Goal: Task Accomplishment & Management: Complete application form

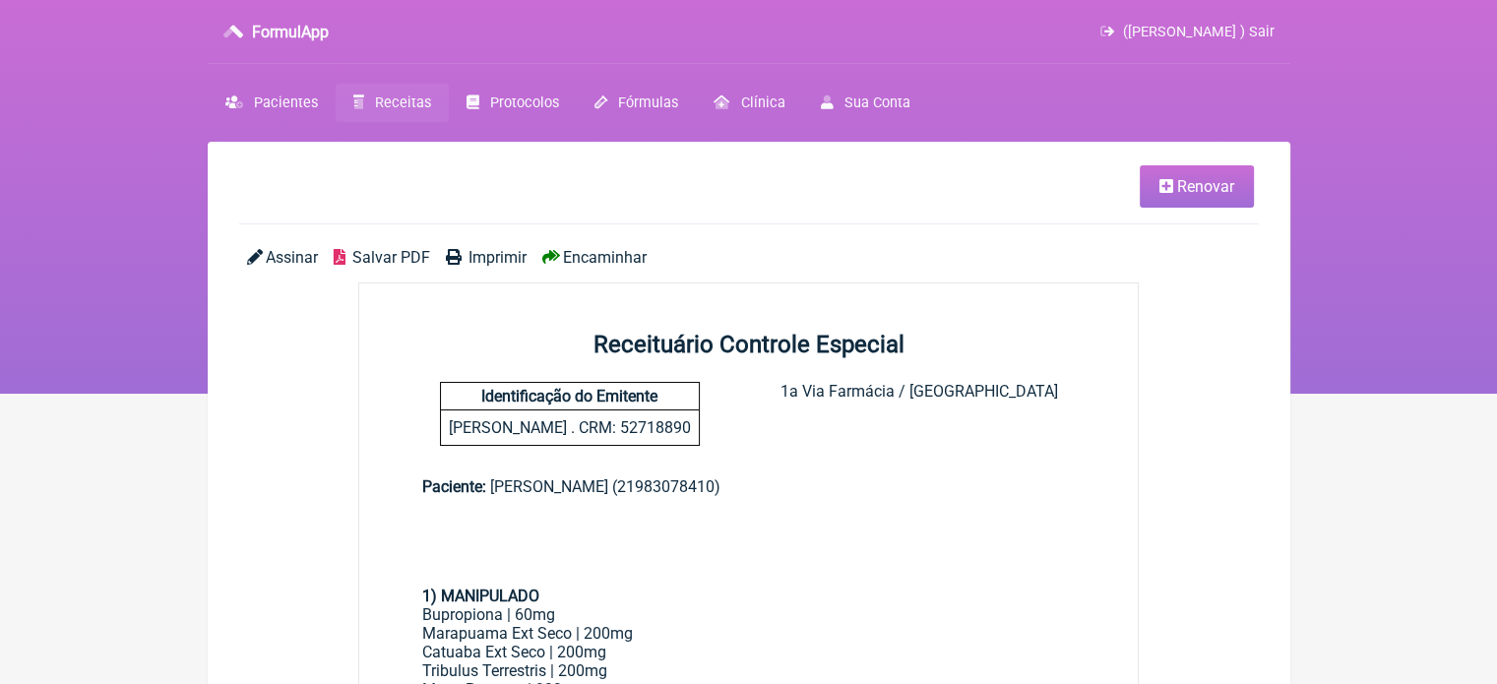
click at [370, 104] on link "Receitas" at bounding box center [392, 103] width 113 height 38
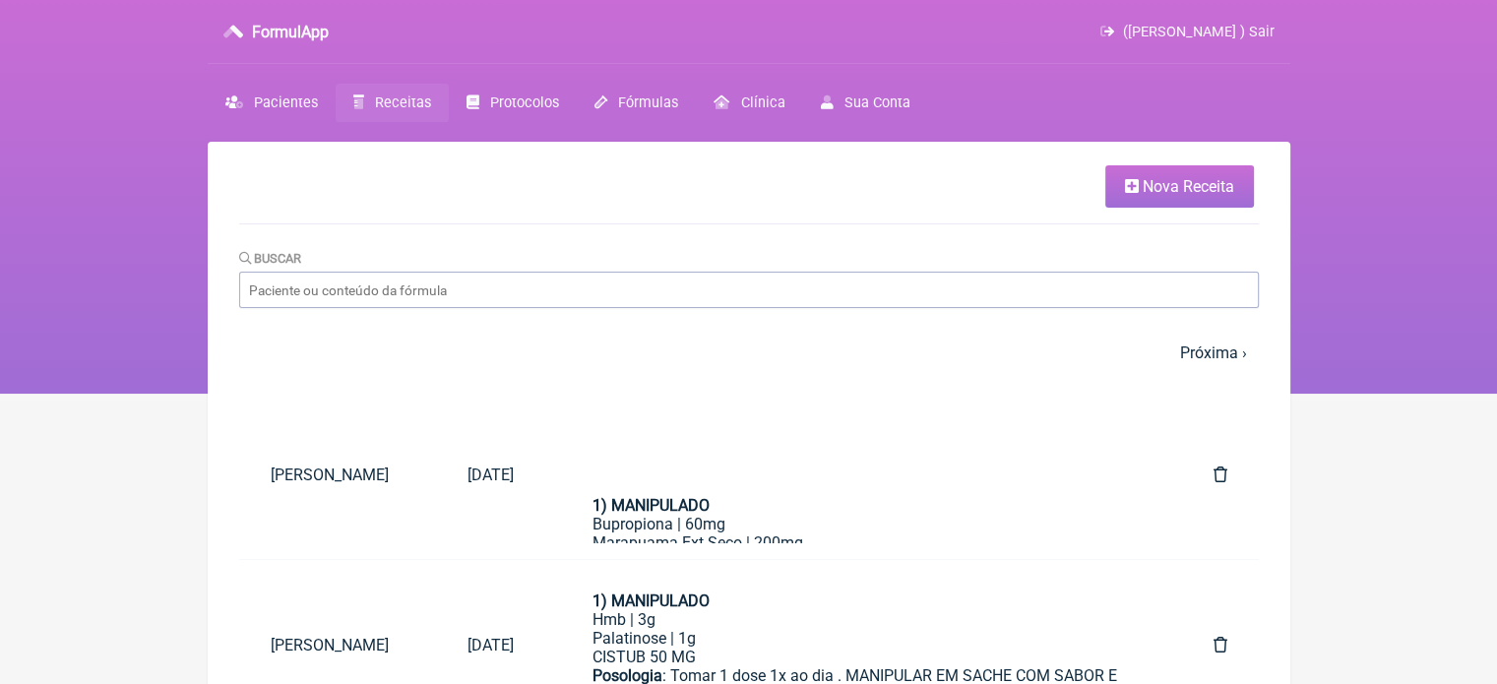
click at [1126, 184] on icon at bounding box center [1132, 186] width 14 height 16
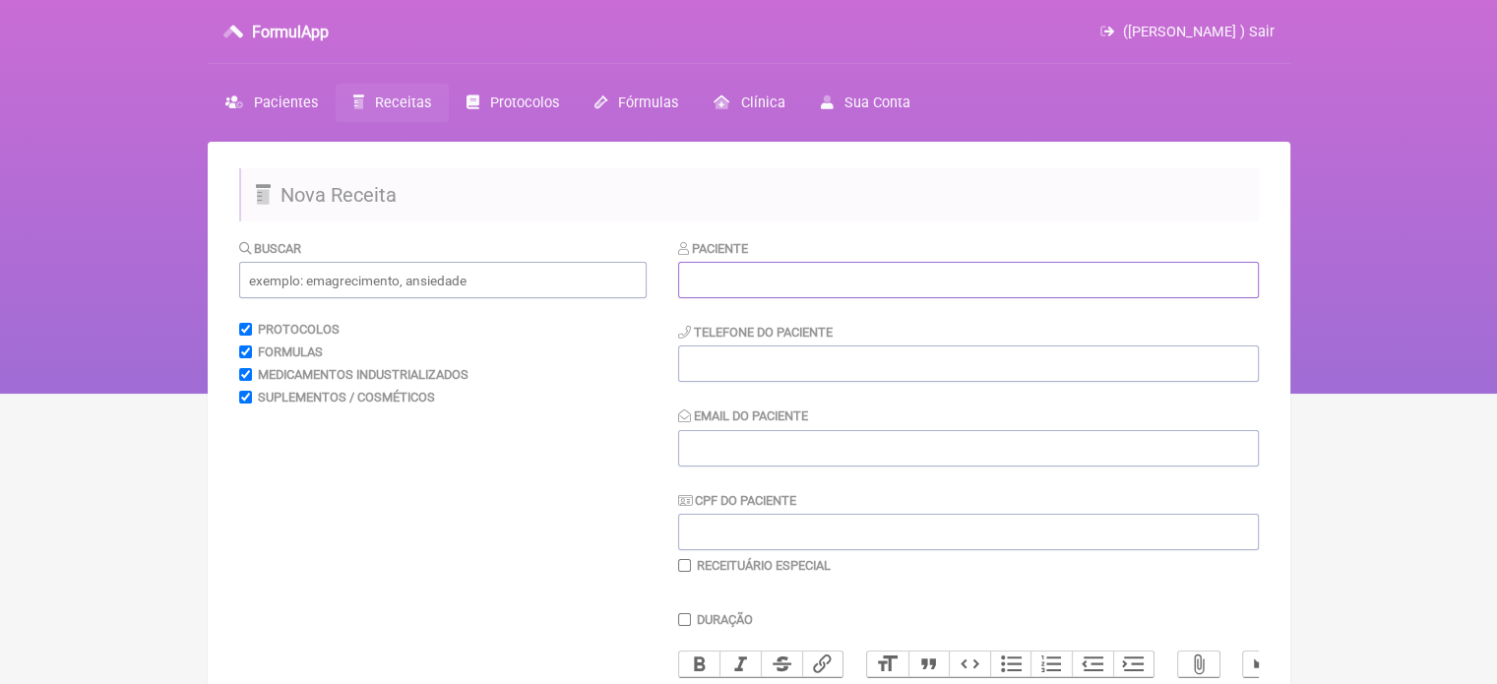
click at [797, 283] on input "text" at bounding box center [968, 280] width 581 height 36
paste input "[PERSON_NAME]"
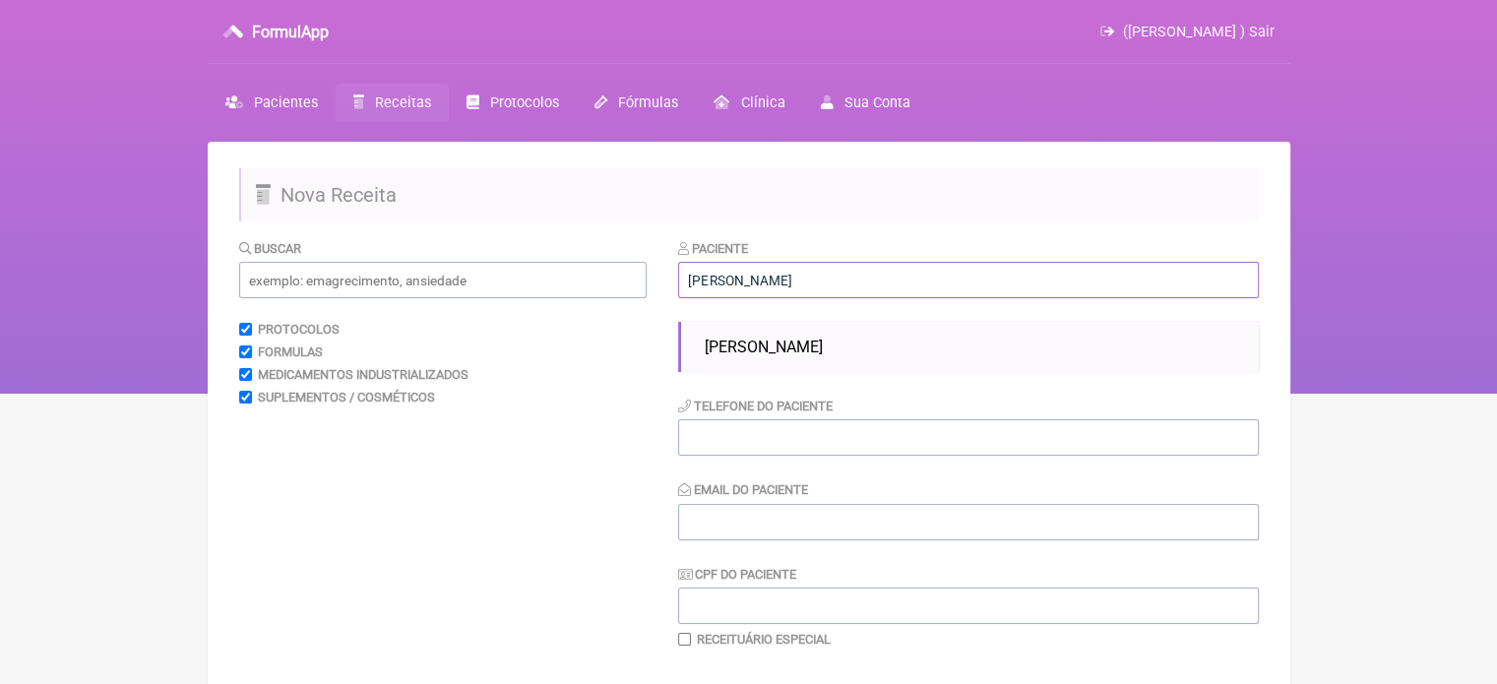
type input "[PERSON_NAME]"
click at [810, 363] on li "[PERSON_NAME]" at bounding box center [974, 347] width 554 height 34
type input "21971659296"
type input "X@X"
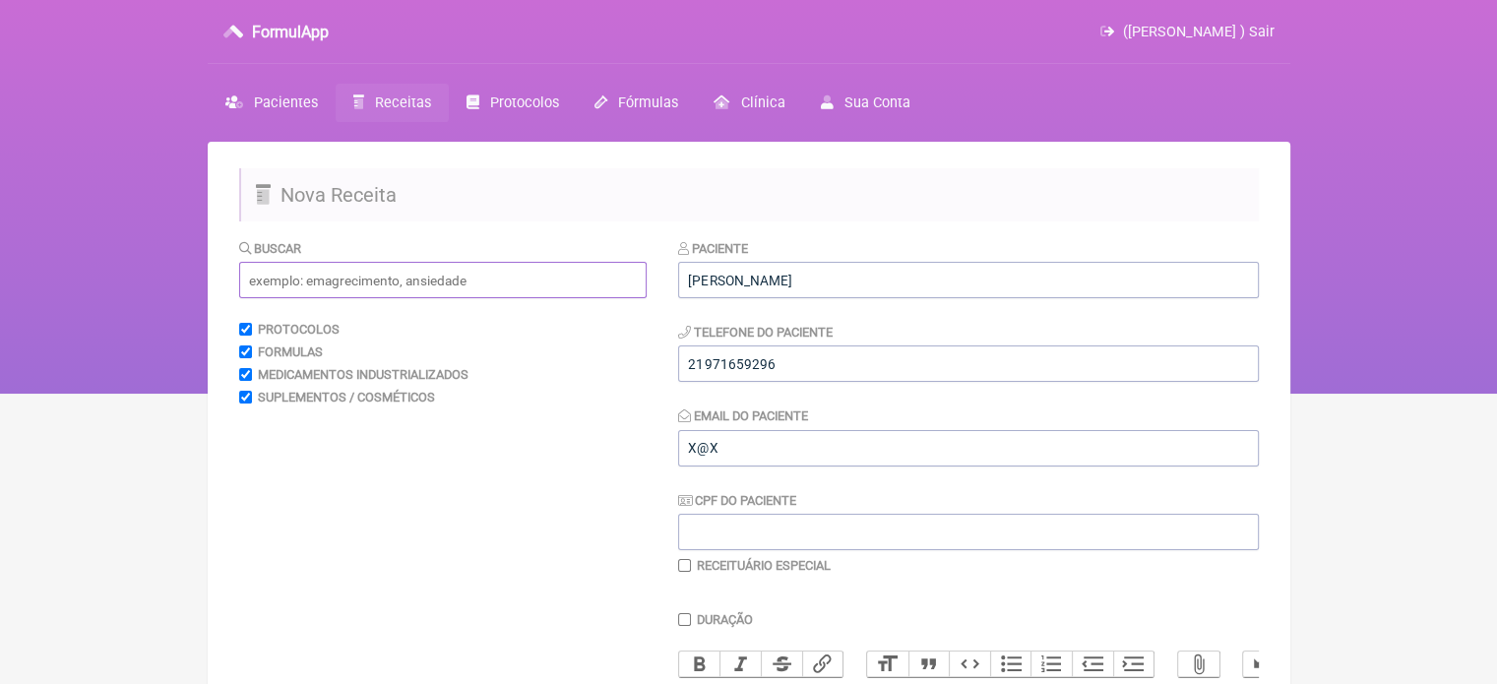
click at [559, 290] on input "text" at bounding box center [443, 280] width 408 height 36
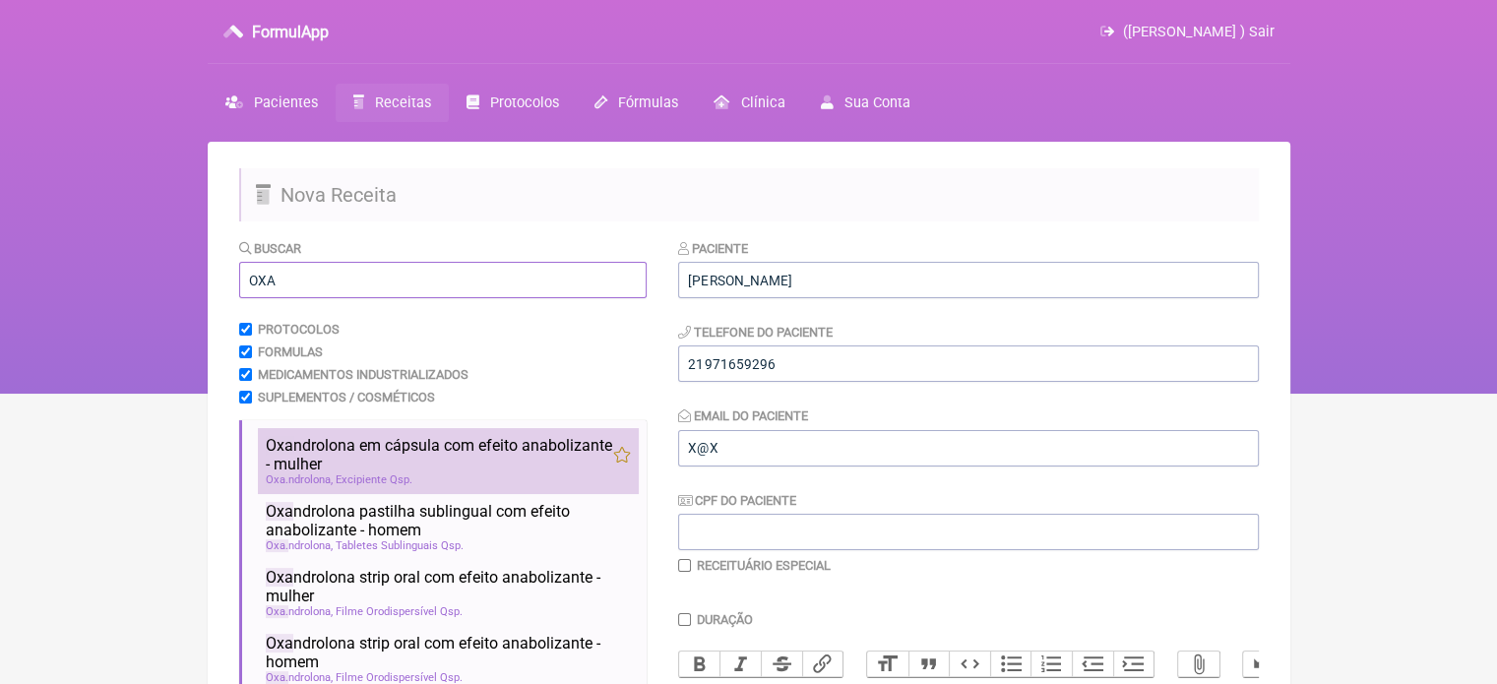
type input "OXA"
click at [386, 442] on span "Oxa ndrolona em cápsula com efeito anabolizante - mulher" at bounding box center [439, 454] width 347 height 37
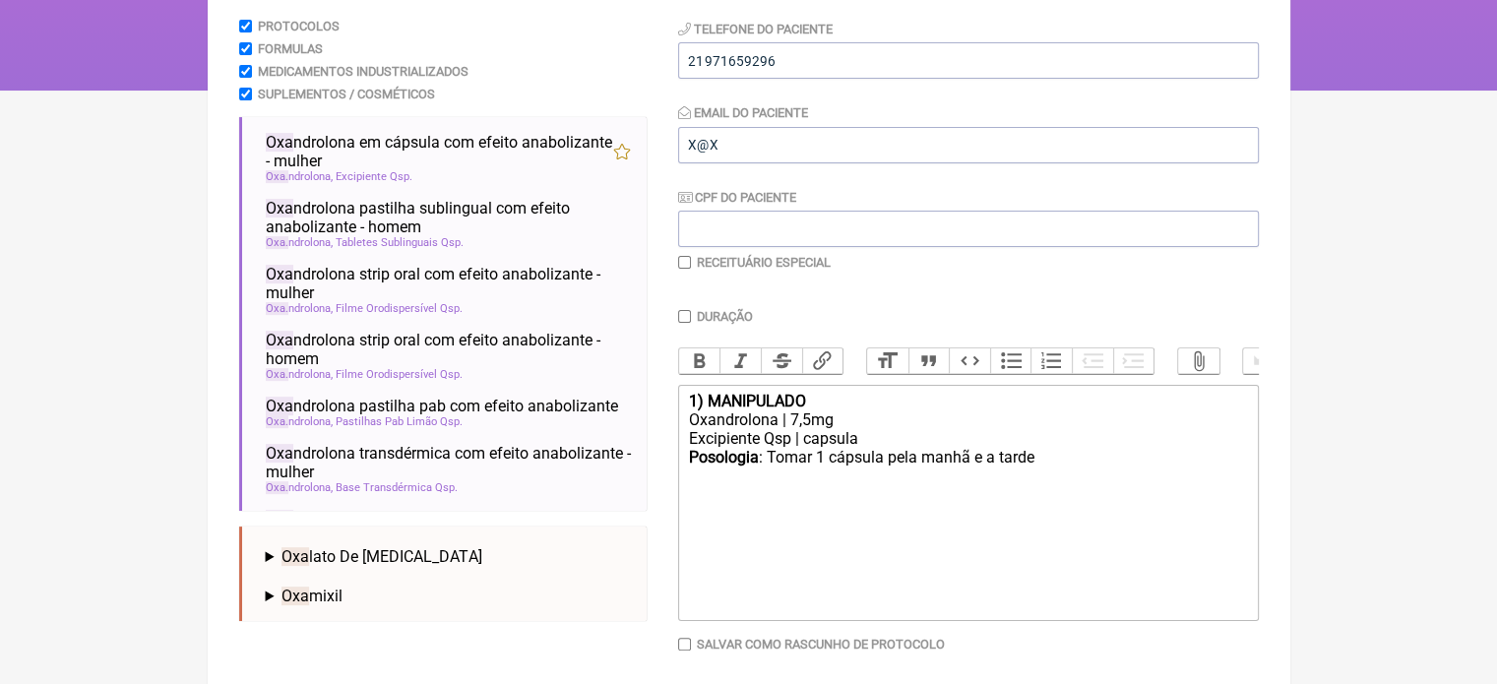
scroll to position [305, 0]
click at [791, 427] on div "Oxandrolona | 7,5mg" at bounding box center [967, 417] width 559 height 19
click at [795, 427] on div "Oxandrolona | ,5mg" at bounding box center [967, 417] width 559 height 19
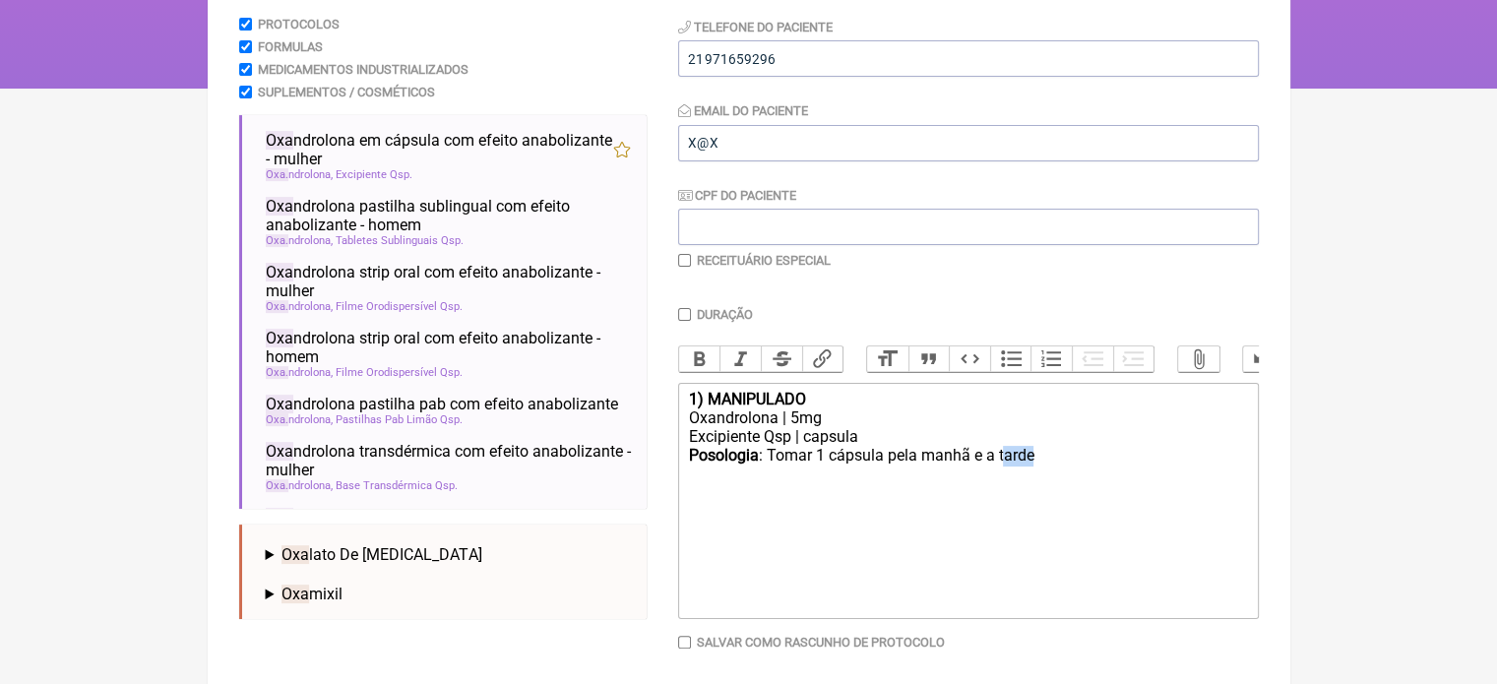
drag, startPoint x: 1035, startPoint y: 468, endPoint x: 1003, endPoint y: 476, distance: 32.7
click at [1003, 476] on div "Posologia : Tomar 1 cápsula pela manhã e a tarde ㅤ" at bounding box center [967, 465] width 559 height 39
type trix-editor "<div><strong>1) MANIPULADO</strong></div><div>Oxandrolona | 5mg</div><div>Excip…"
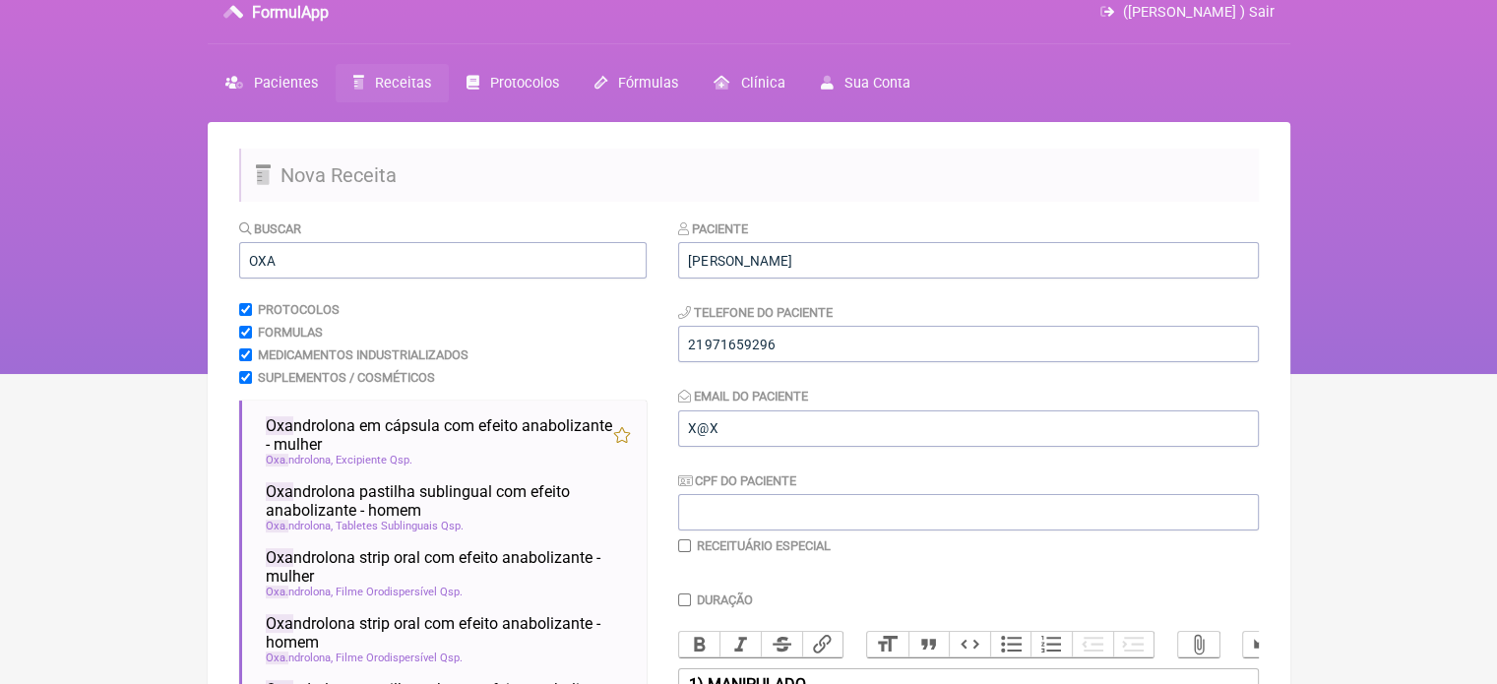
scroll to position [0, 0]
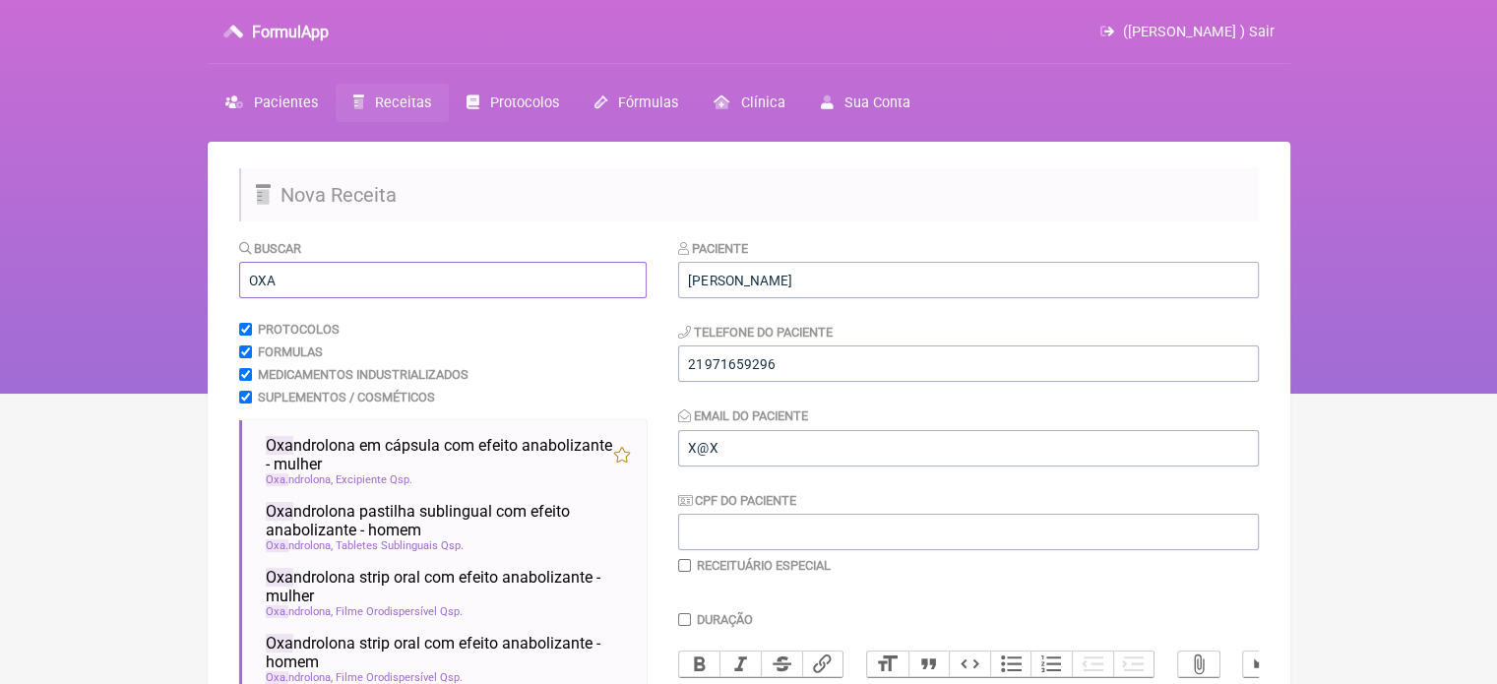
drag, startPoint x: 291, startPoint y: 278, endPoint x: 211, endPoint y: 279, distance: 80.7
click at [211, 279] on main "Nova Receita Buscar OXA Protocolos Formulas Medicamentos Industrializados Suple…" at bounding box center [749, 602] width 1083 height 920
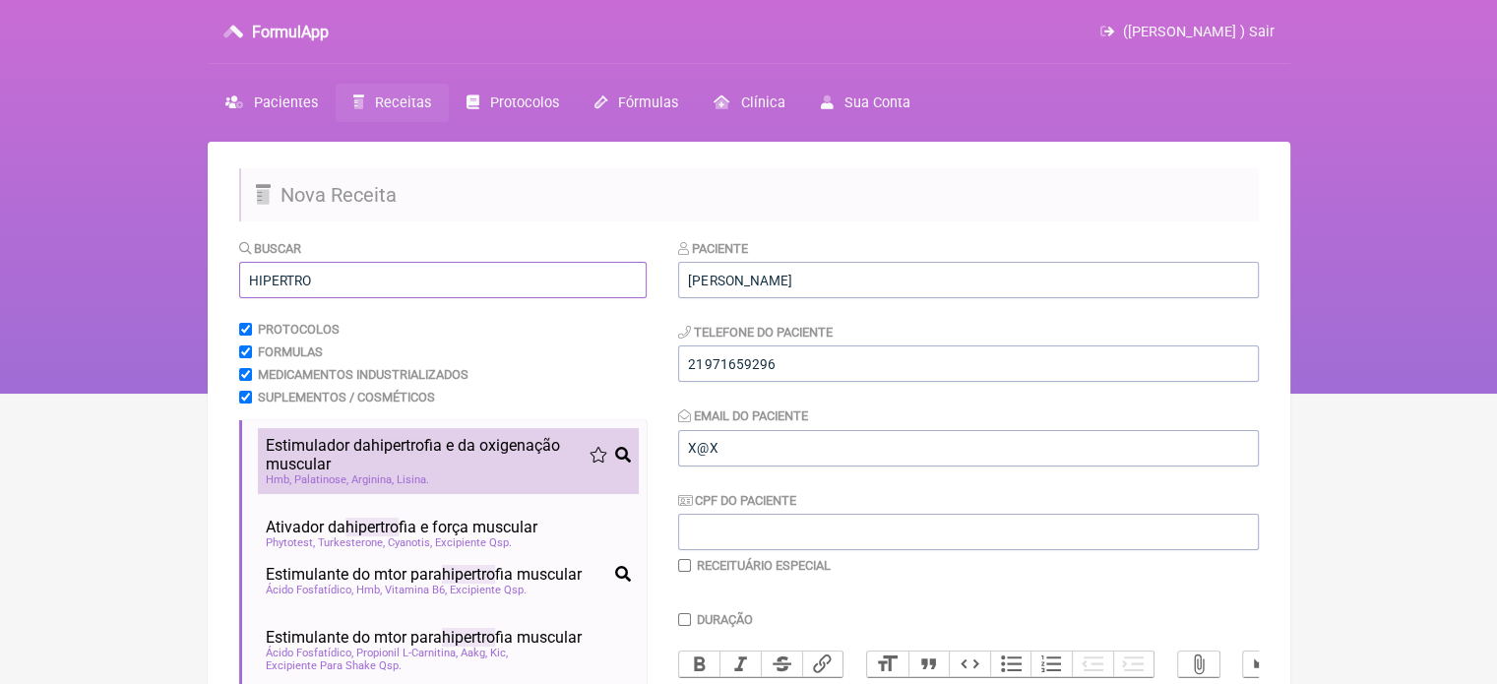
type input "HIPERTRO"
click at [408, 462] on span "Estimulador da hipertro fia e da oxigenação muscular" at bounding box center [428, 454] width 324 height 37
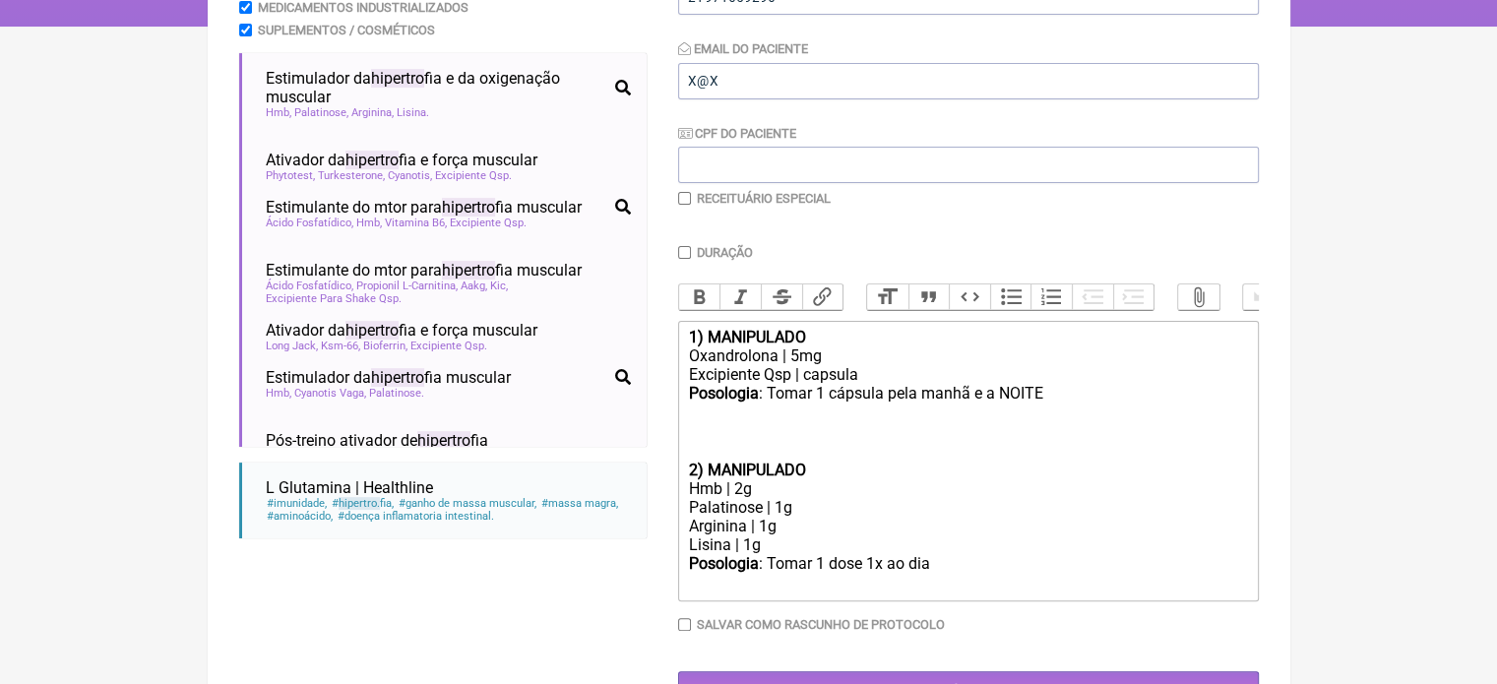
scroll to position [440, 0]
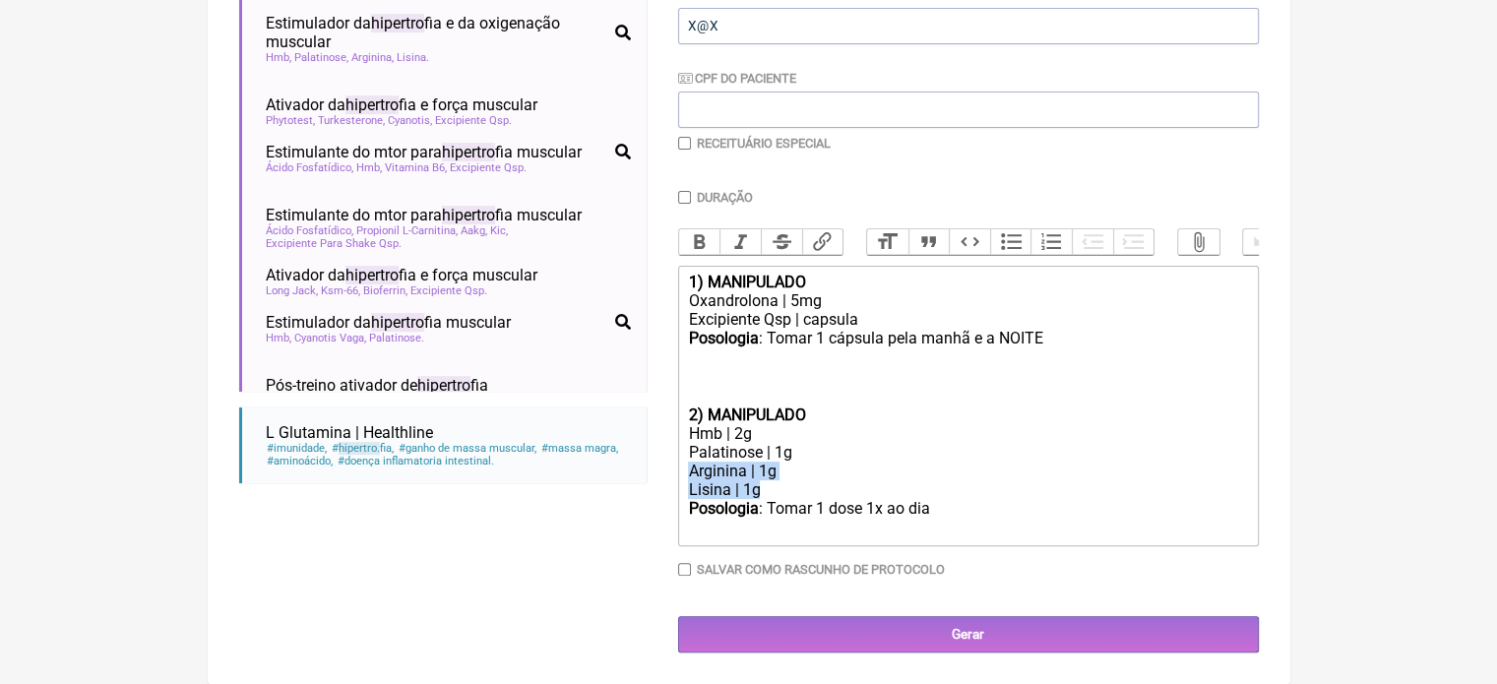
drag, startPoint x: 787, startPoint y: 488, endPoint x: 674, endPoint y: 471, distance: 114.4
click at [674, 471] on form "Buscar HIPERTRO Protocolos Formulas Medicamentos Industrializados Suplementos /…" at bounding box center [749, 234] width 1020 height 837
click at [939, 505] on div "Posologia : Tomar 1 dose 1x ao dia ㅤ" at bounding box center [967, 518] width 559 height 39
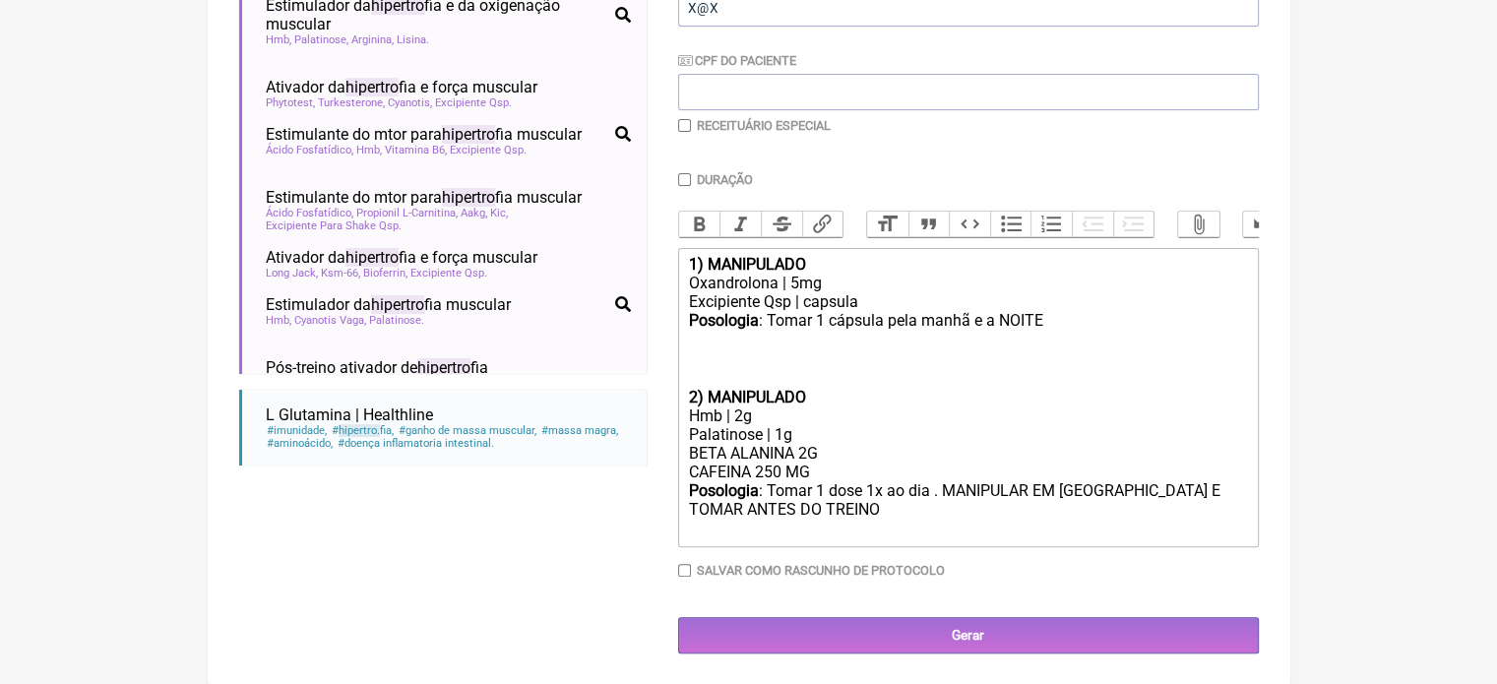
type trix-editor "<div><strong>1) MANIPULADO</strong></div><div>Oxandrolona | 5mg</div><div>Excip…"
click at [677, 125] on form "Buscar HIPERTRO Protocolos Formulas Medicamentos Industrializados Suplementos /…" at bounding box center [749, 225] width 1020 height 855
click at [686, 128] on input "checkbox" at bounding box center [684, 125] width 13 height 13
checkbox input "true"
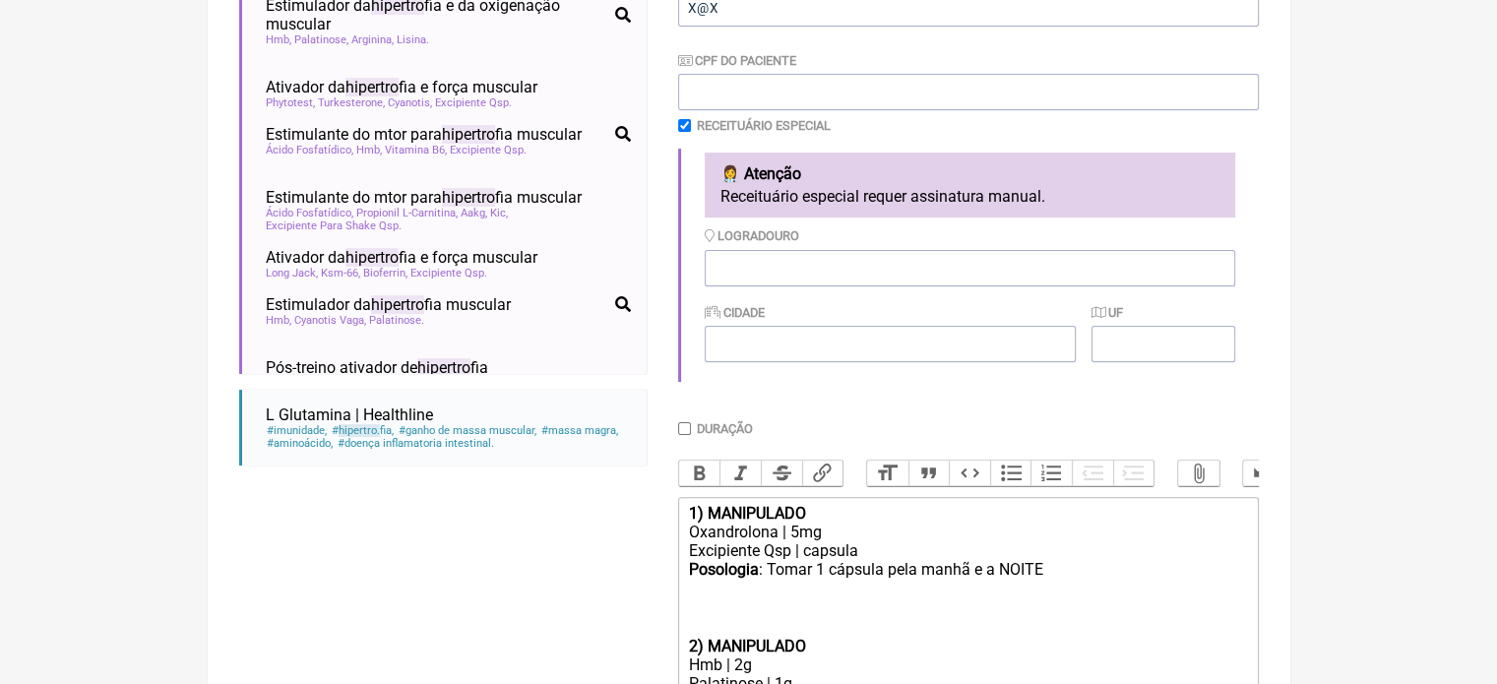
click at [685, 428] on input "Duração" at bounding box center [684, 428] width 13 height 13
checkbox input "true"
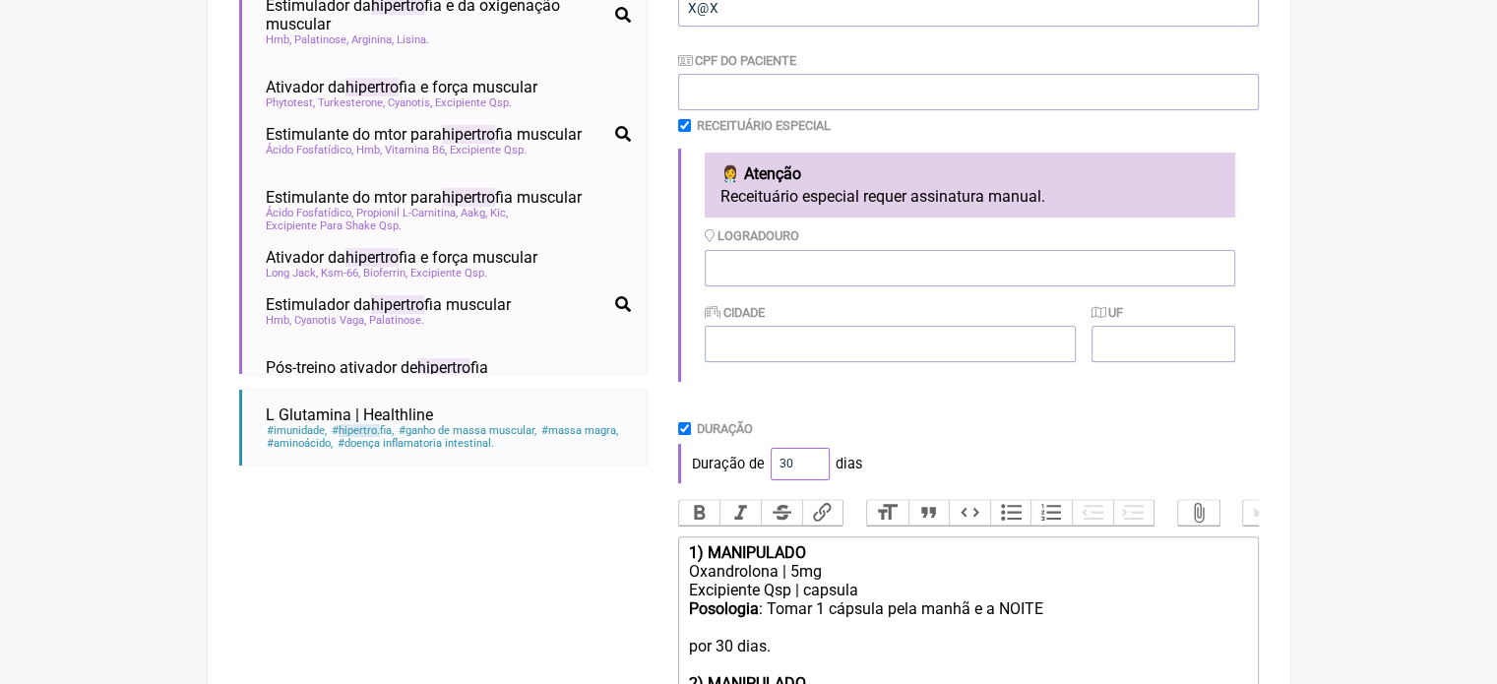
drag, startPoint x: 793, startPoint y: 471, endPoint x: 752, endPoint y: 468, distance: 41.5
click at [752, 468] on div "Duração de 30 dias" at bounding box center [968, 463] width 581 height 39
type input "60"
click at [923, 469] on div "Duração de 60 dias" at bounding box center [968, 463] width 581 height 39
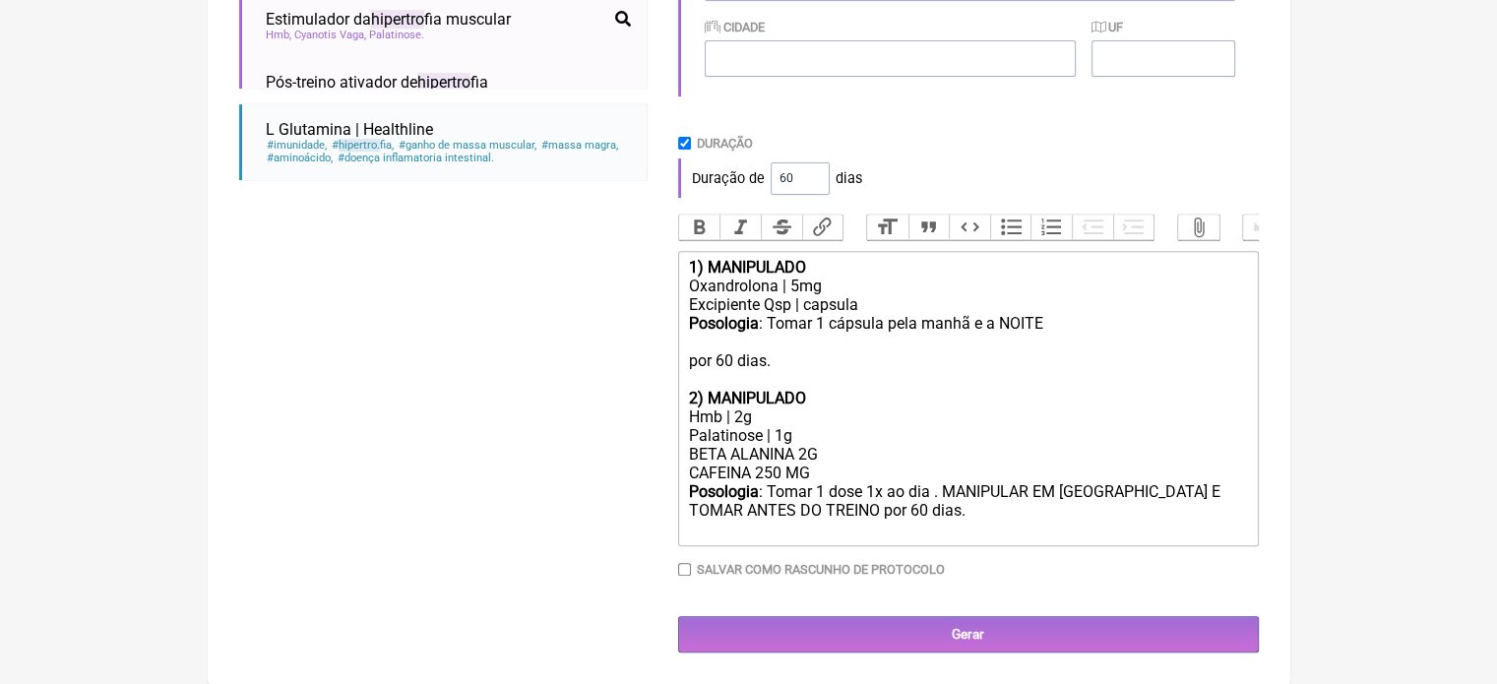
scroll to position [746, 0]
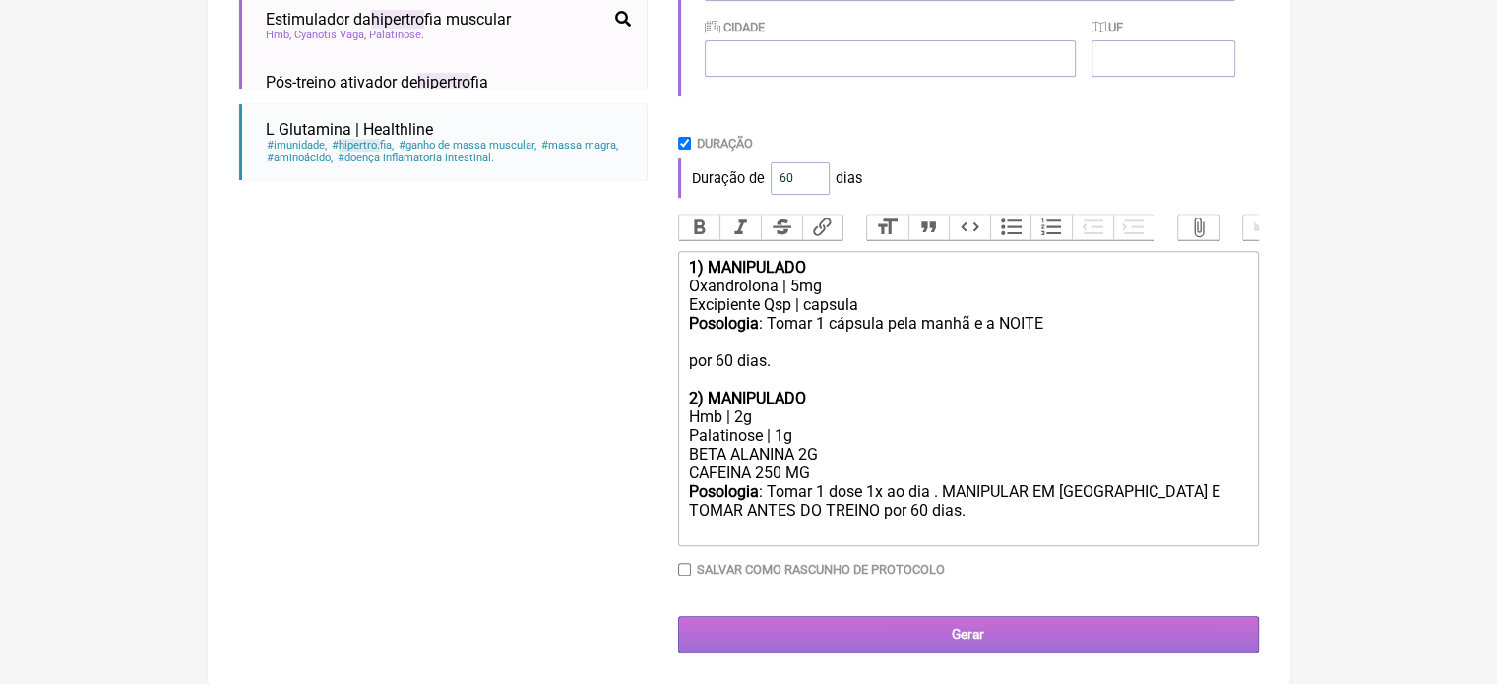
click at [954, 625] on input "Gerar" at bounding box center [968, 634] width 581 height 36
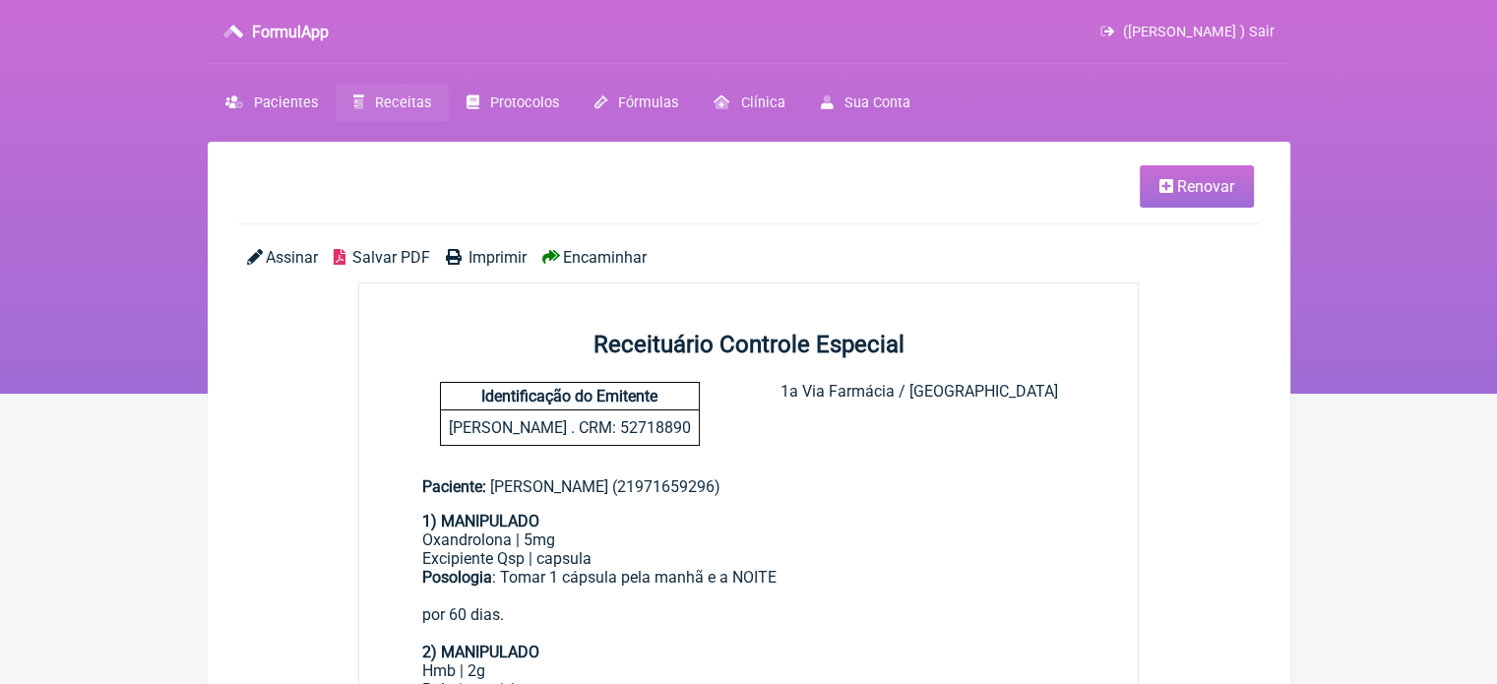
click at [493, 259] on span "Imprimir" at bounding box center [498, 257] width 58 height 19
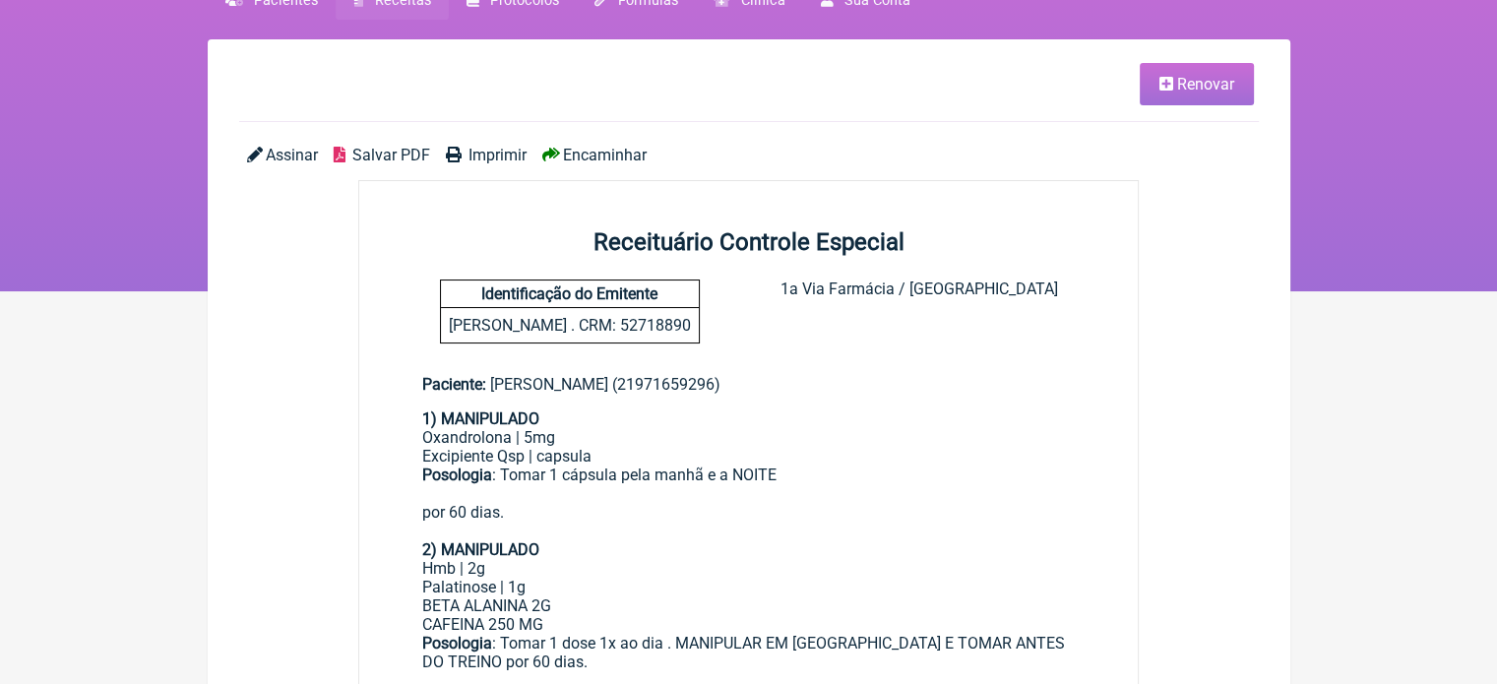
scroll to position [197, 0]
